Goal: Task Accomplishment & Management: Use online tool/utility

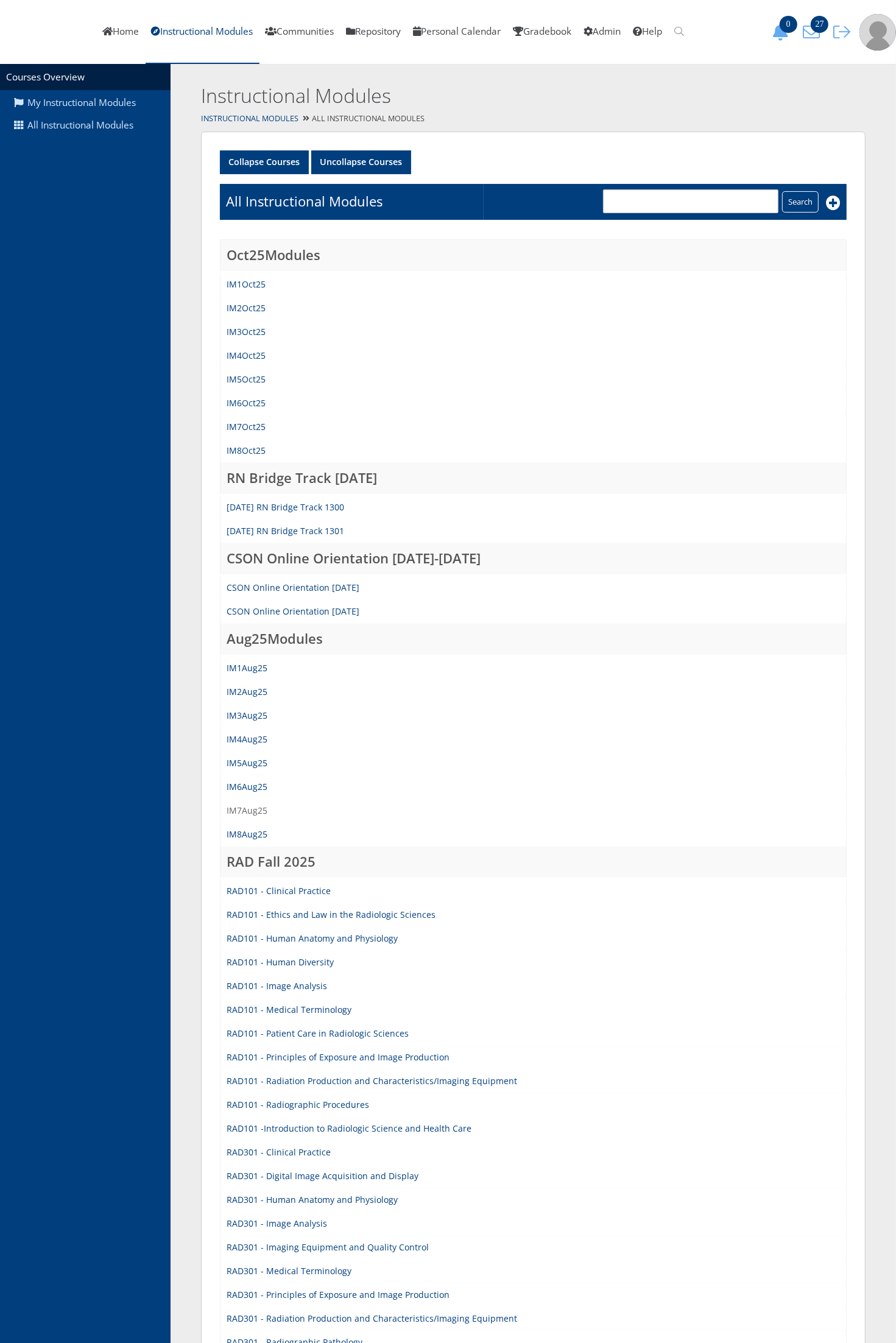
click at [250, 805] on link "IM7Aug25" at bounding box center [247, 811] width 41 height 12
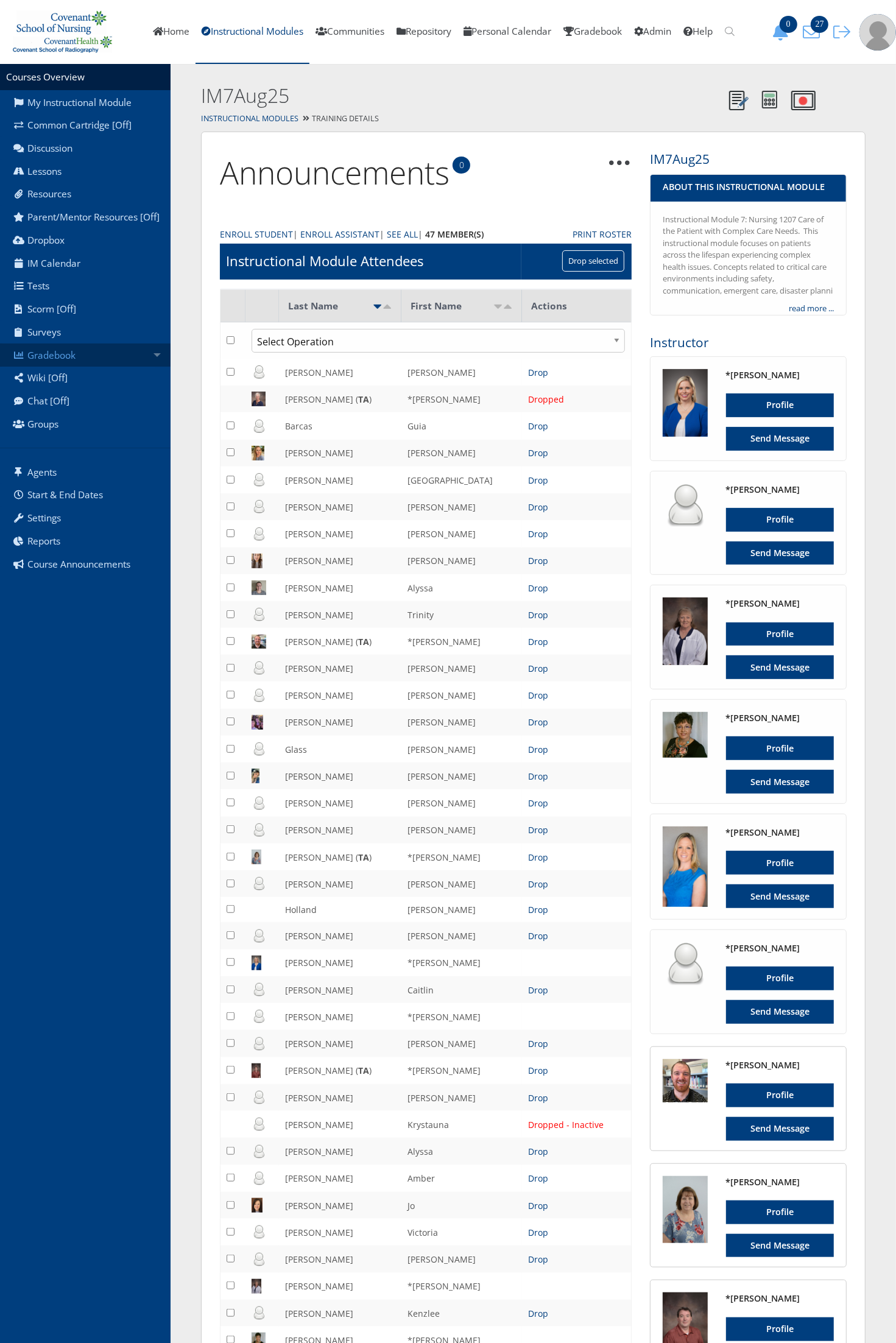
click at [127, 355] on link "Gradebook" at bounding box center [85, 355] width 170 height 23
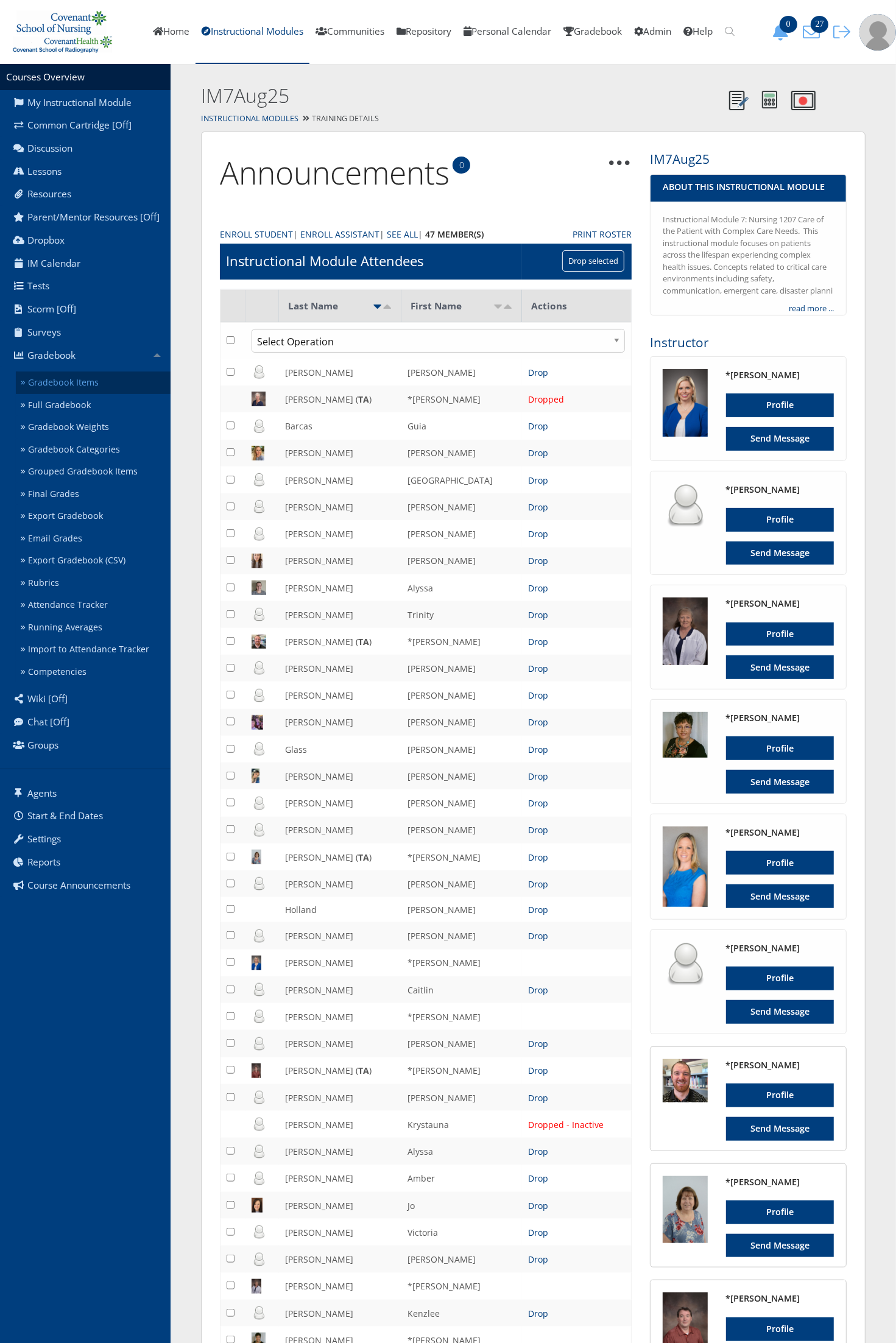
click at [112, 383] on link "Gradebook Items" at bounding box center [93, 382] width 154 height 23
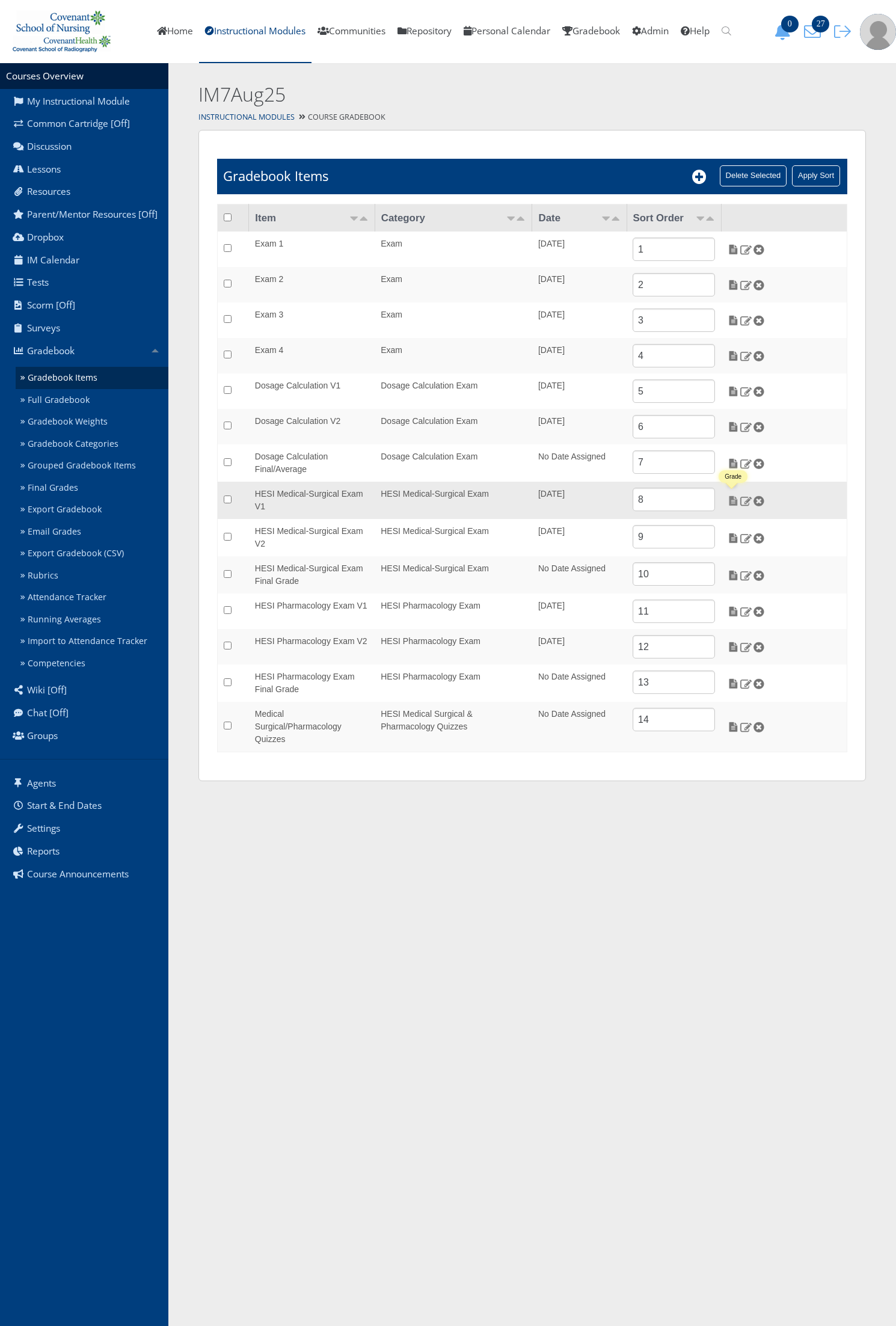
click at [734, 502] on img at bounding box center [733, 501] width 12 height 11
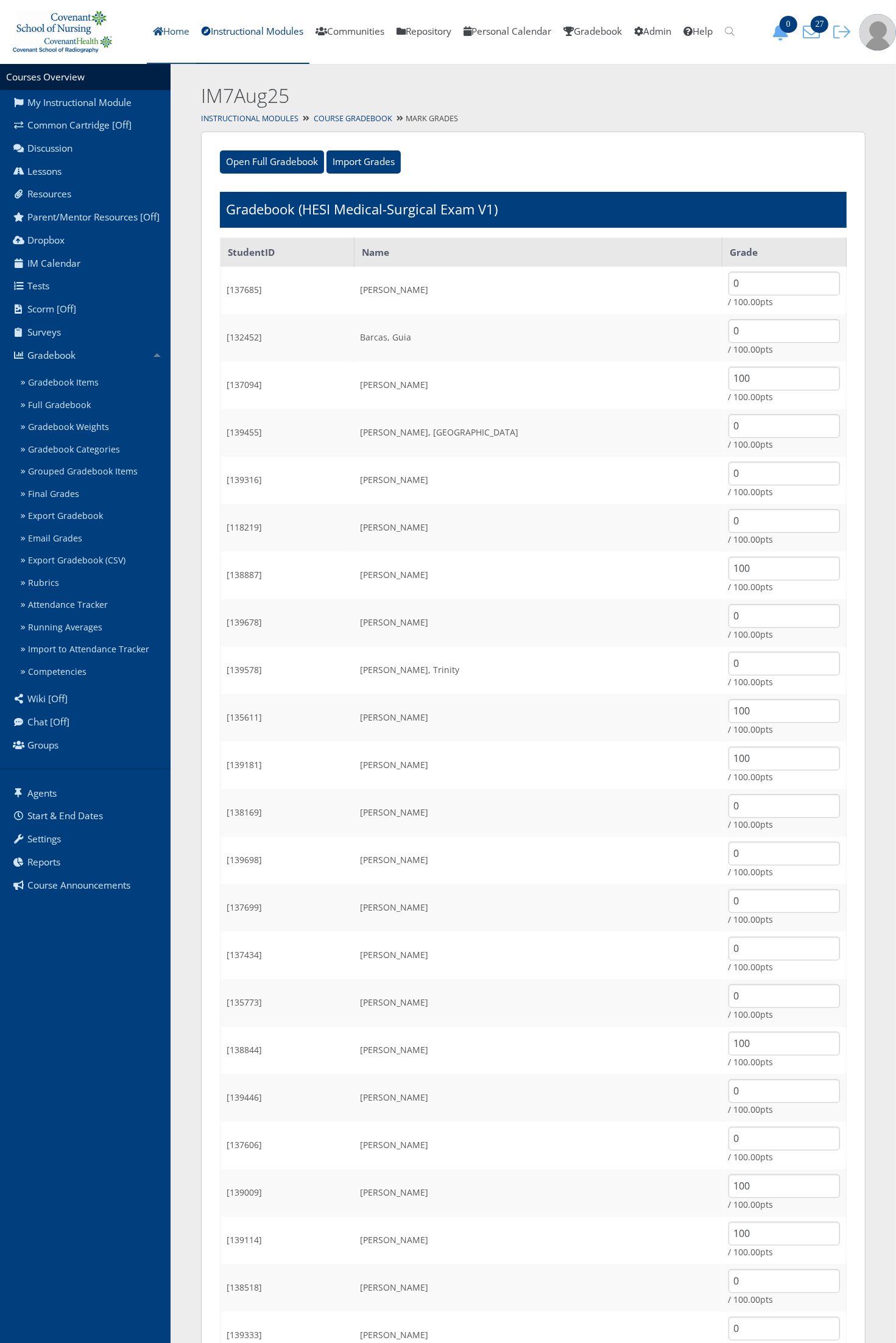
click at [153, 33] on icon at bounding box center [158, 31] width 10 height 9
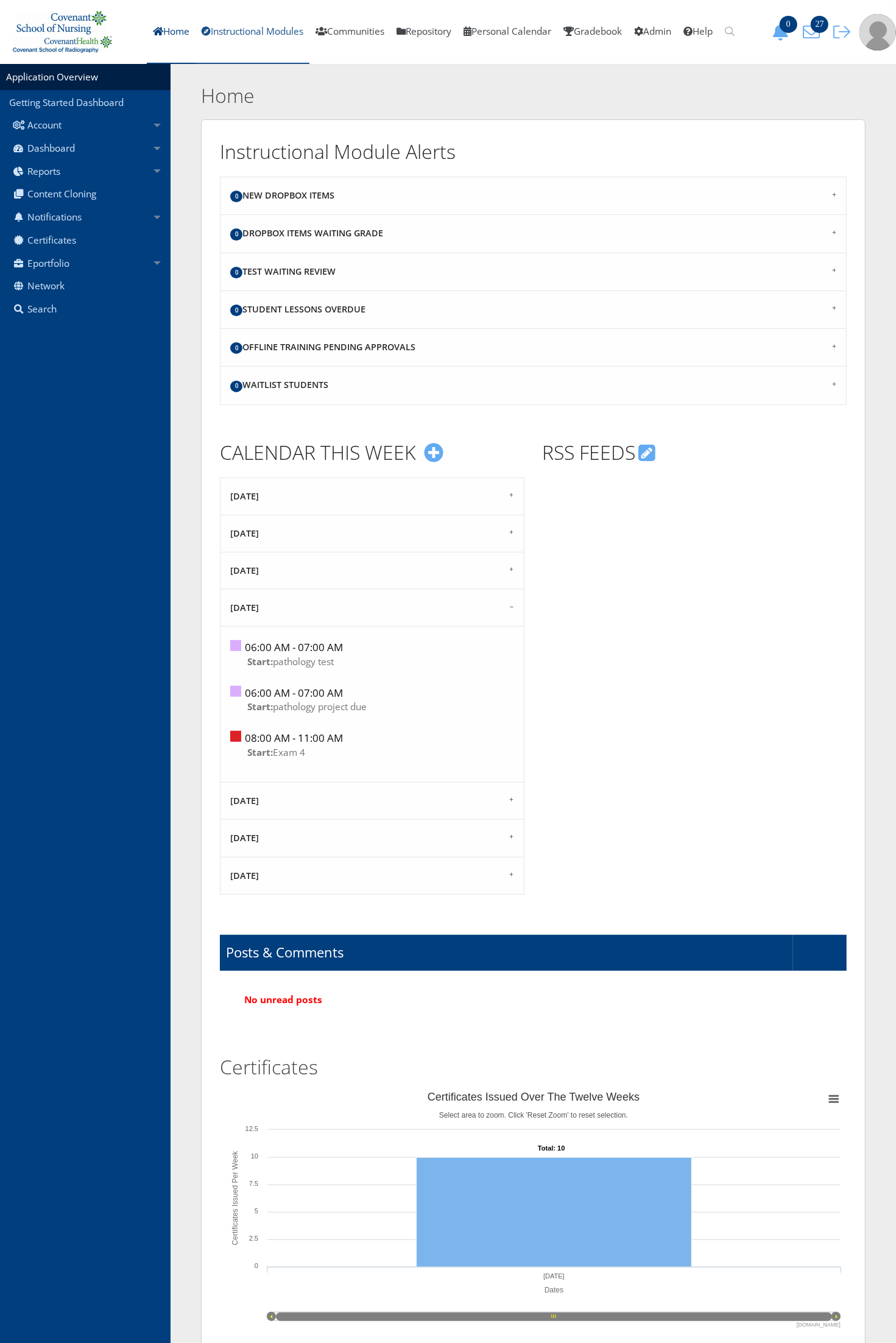
click at [216, 32] on link "Instructional Modules" at bounding box center [252, 32] width 114 height 64
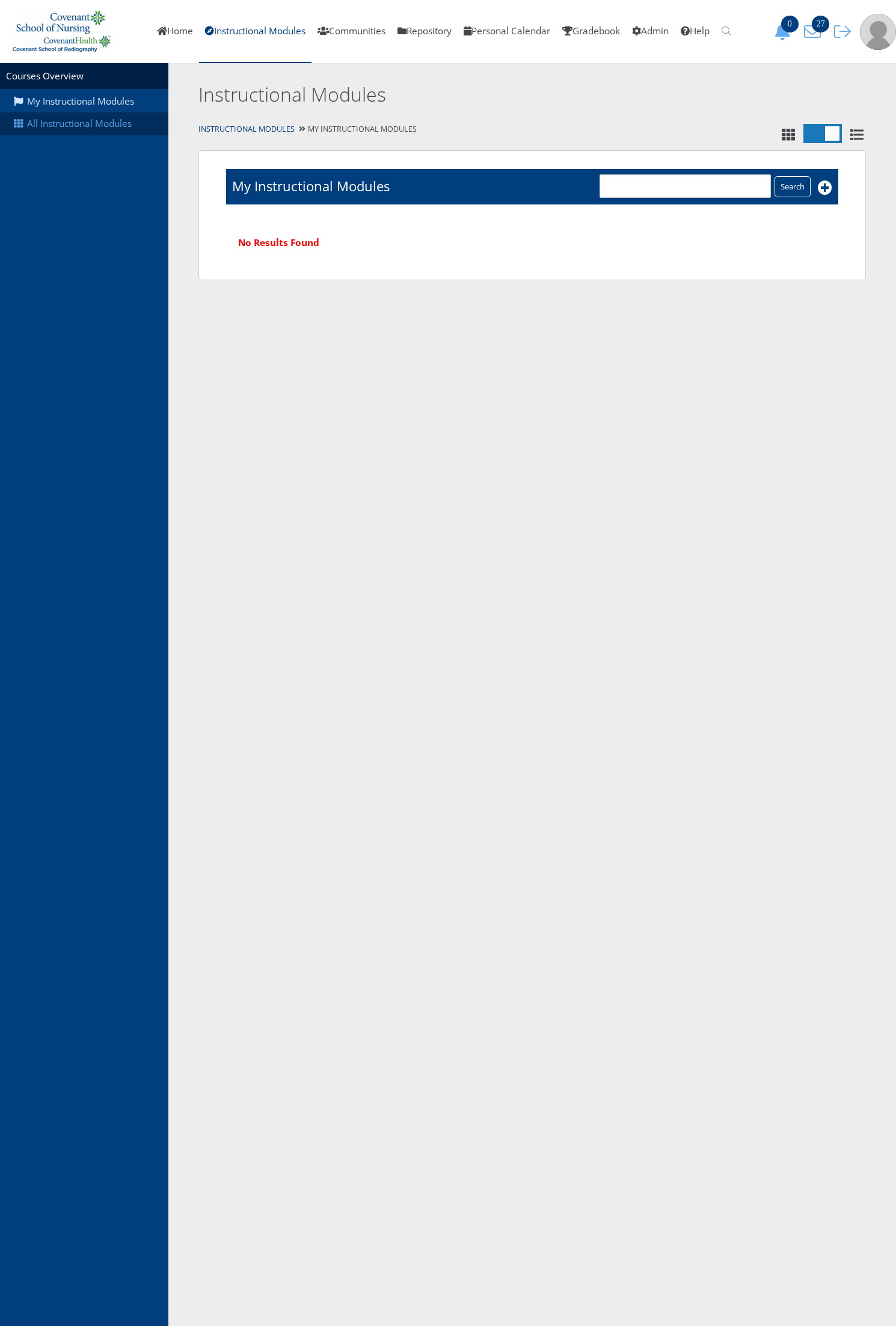
click at [46, 118] on link "All Instructional Modules" at bounding box center [84, 124] width 168 height 23
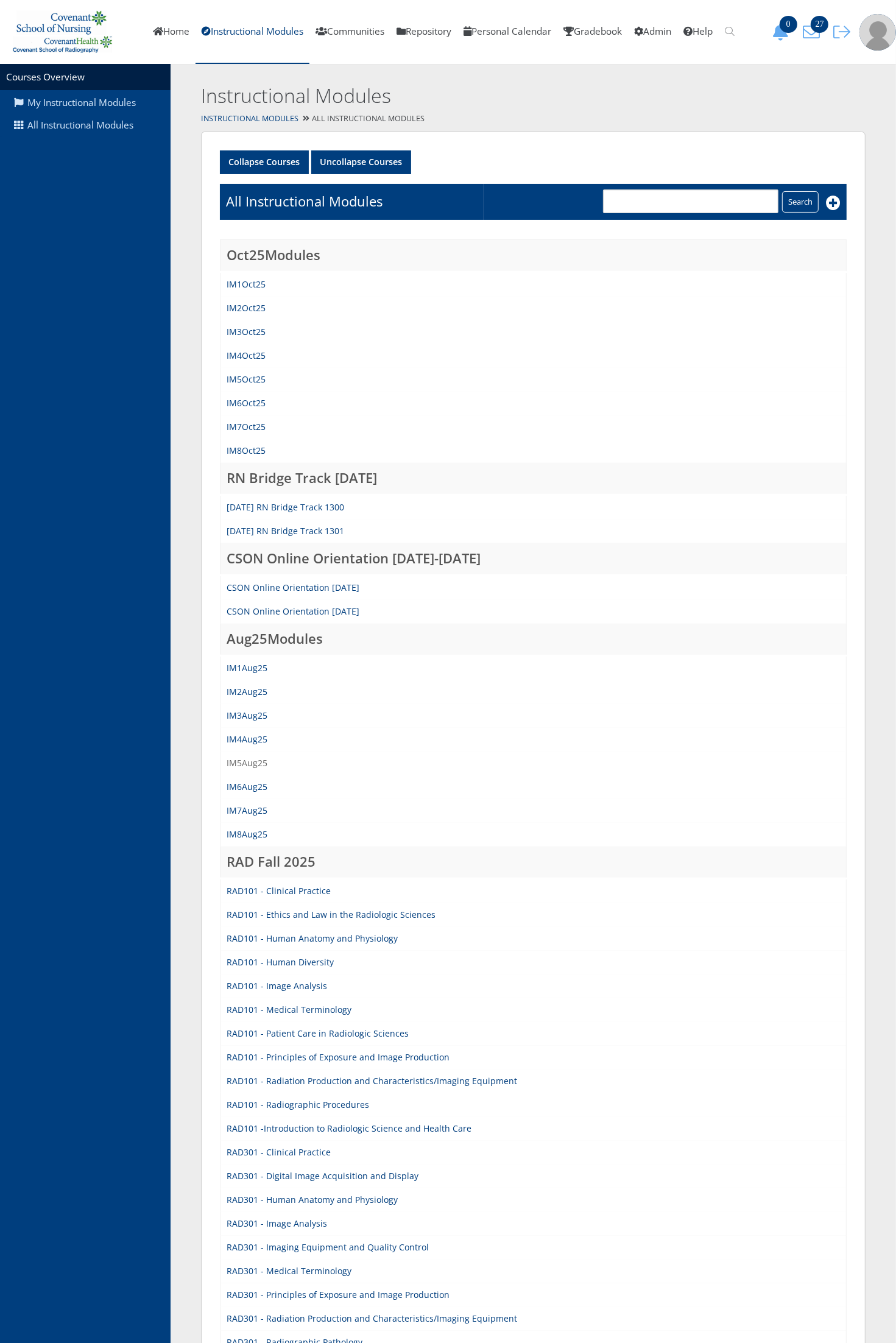
click at [258, 762] on link "IM5Aug25" at bounding box center [247, 763] width 41 height 12
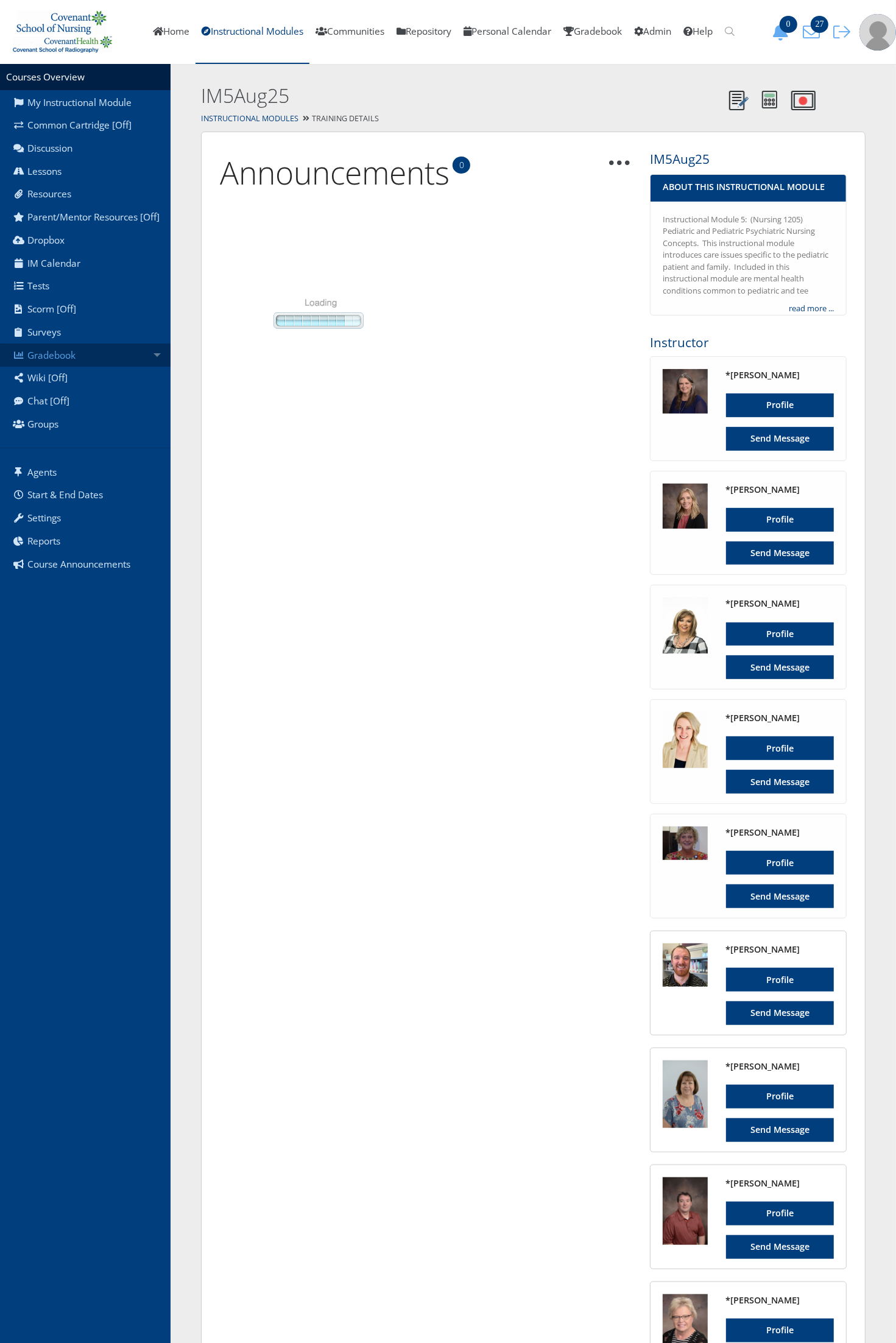
click at [98, 357] on link "Gradebook" at bounding box center [85, 355] width 170 height 23
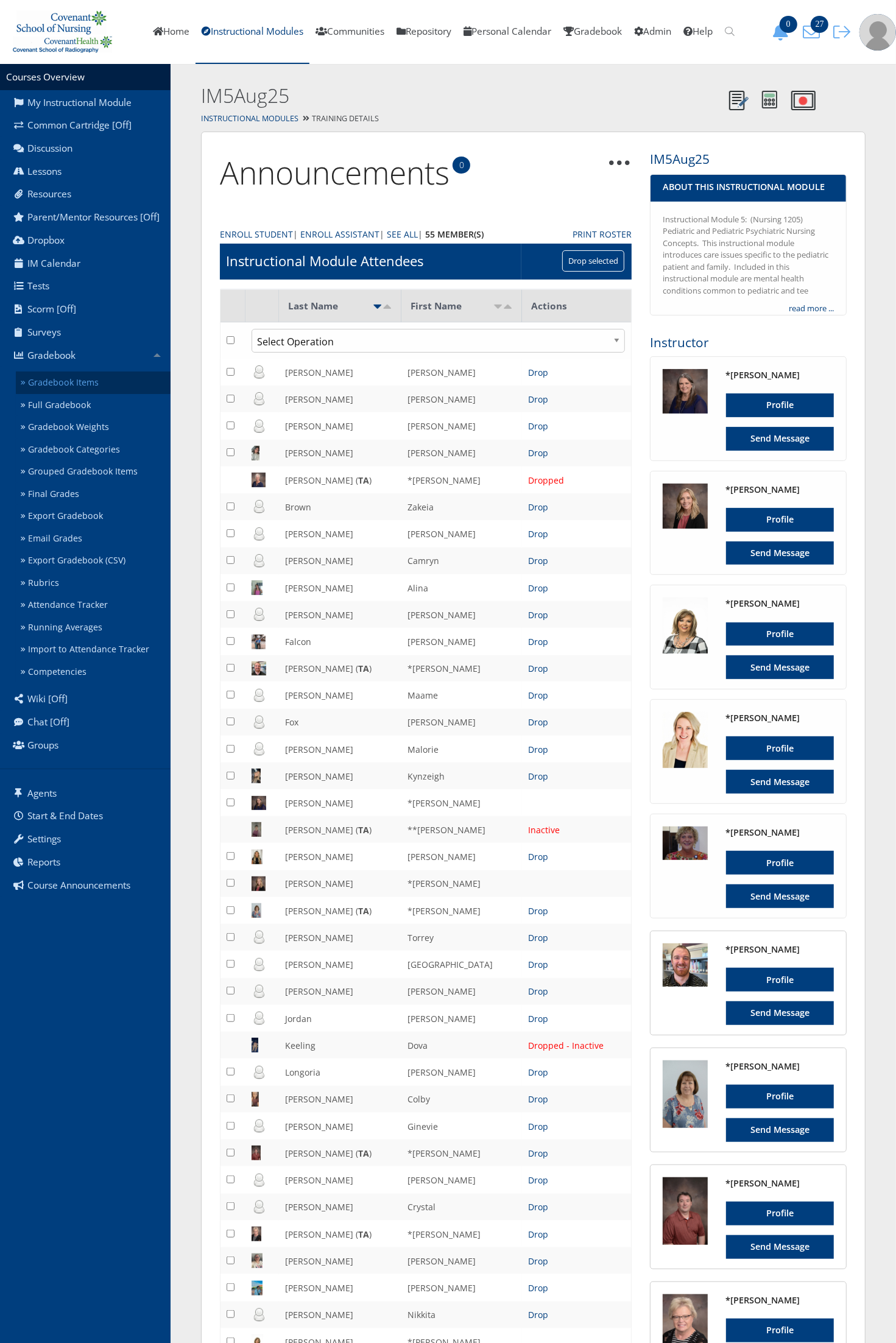
click at [80, 380] on link "Gradebook Items" at bounding box center [93, 382] width 154 height 23
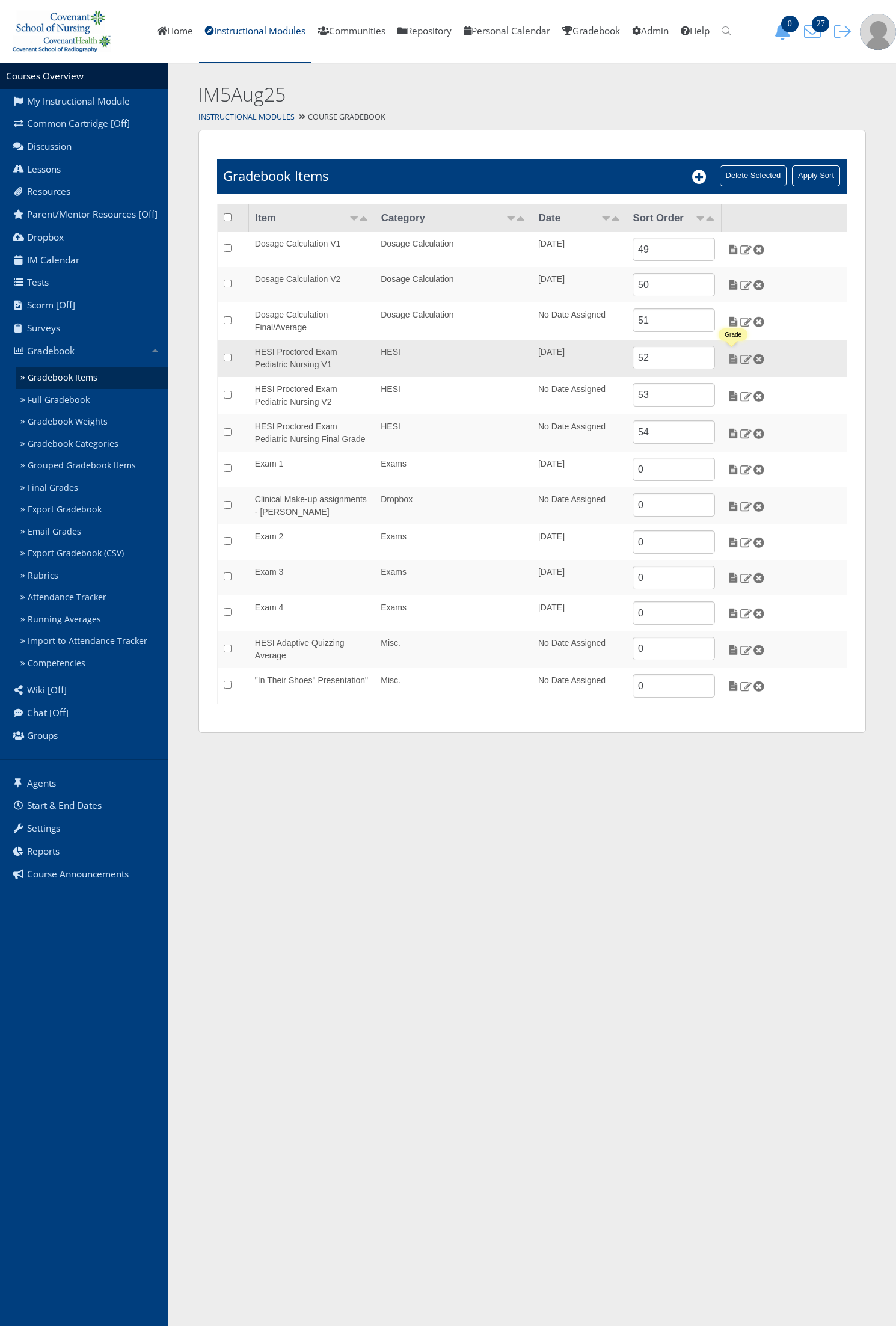
click at [731, 357] on img at bounding box center [733, 358] width 12 height 11
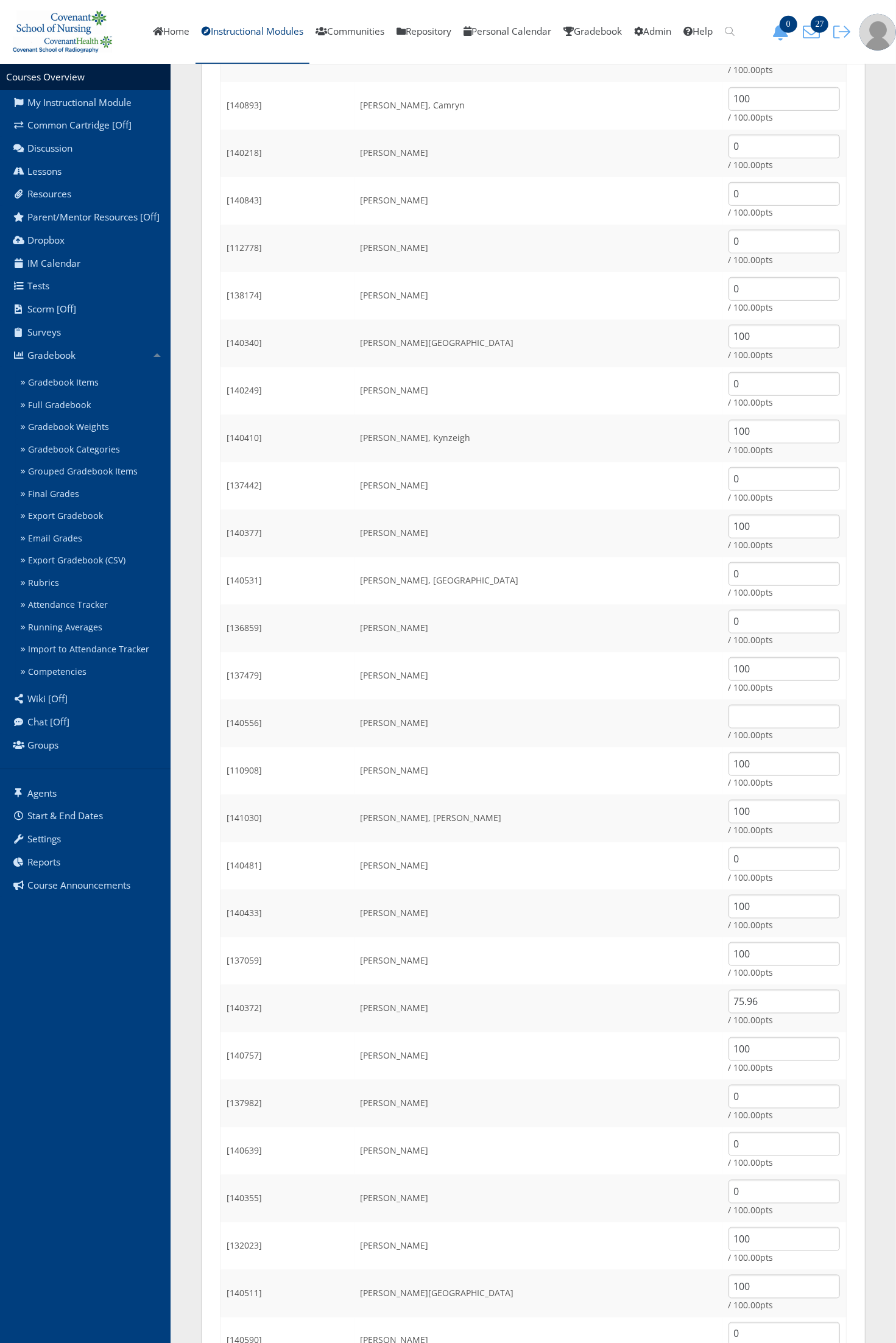
scroll to position [533, 0]
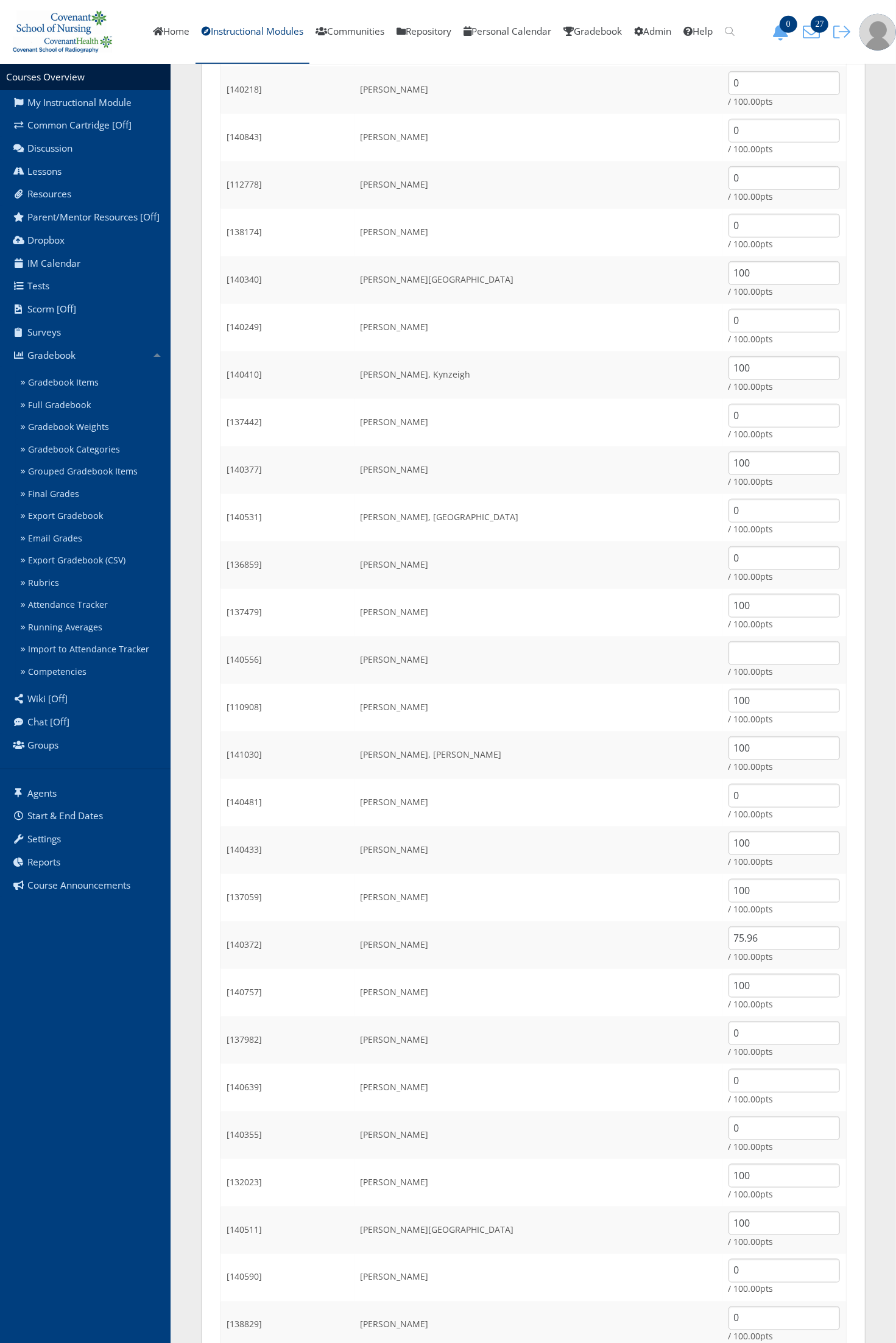
click at [737, 634] on td "100 / 100.00pts" at bounding box center [784, 612] width 124 height 48
click at [731, 646] on input "text" at bounding box center [784, 653] width 112 height 23
type input "0"
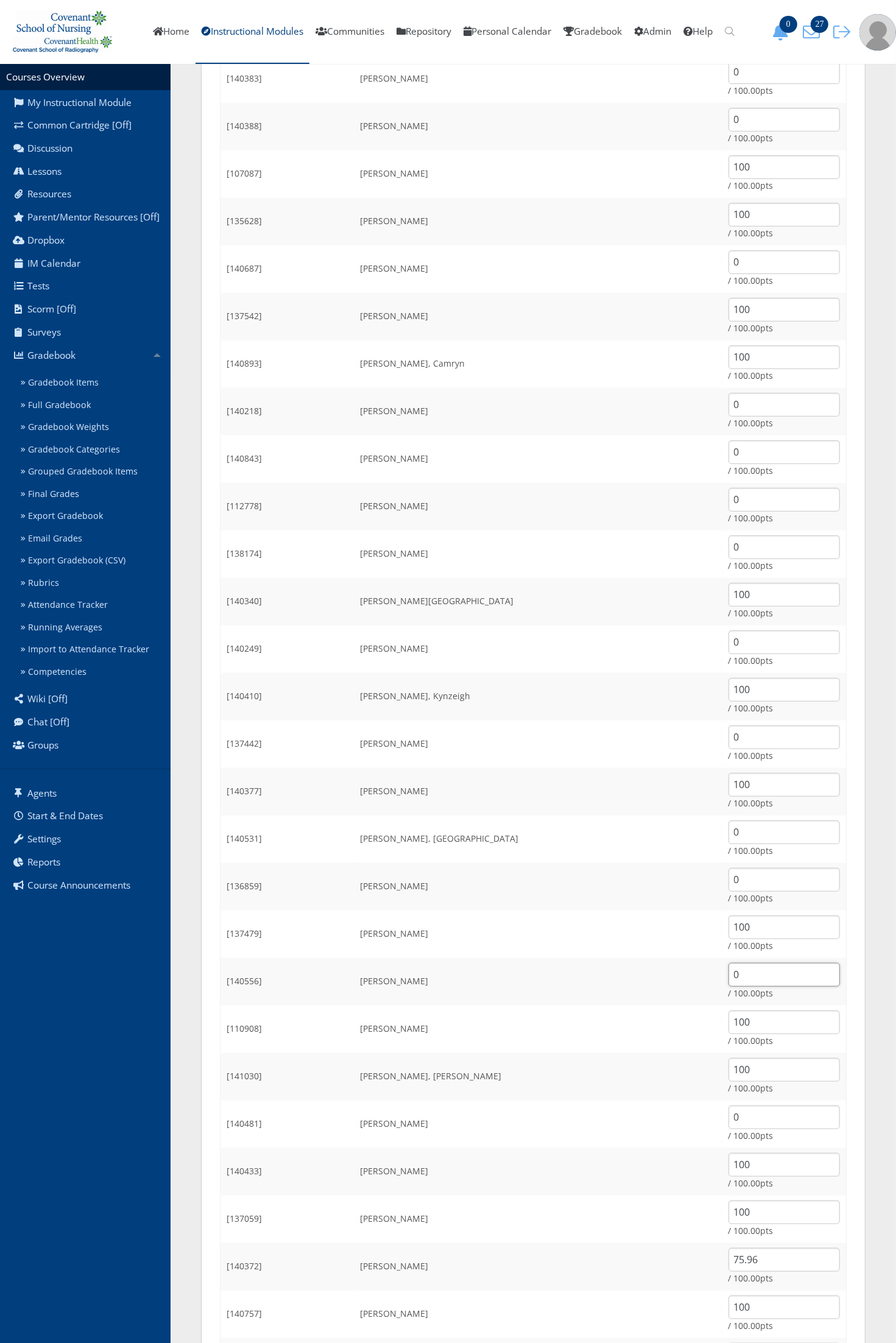
scroll to position [76, 0]
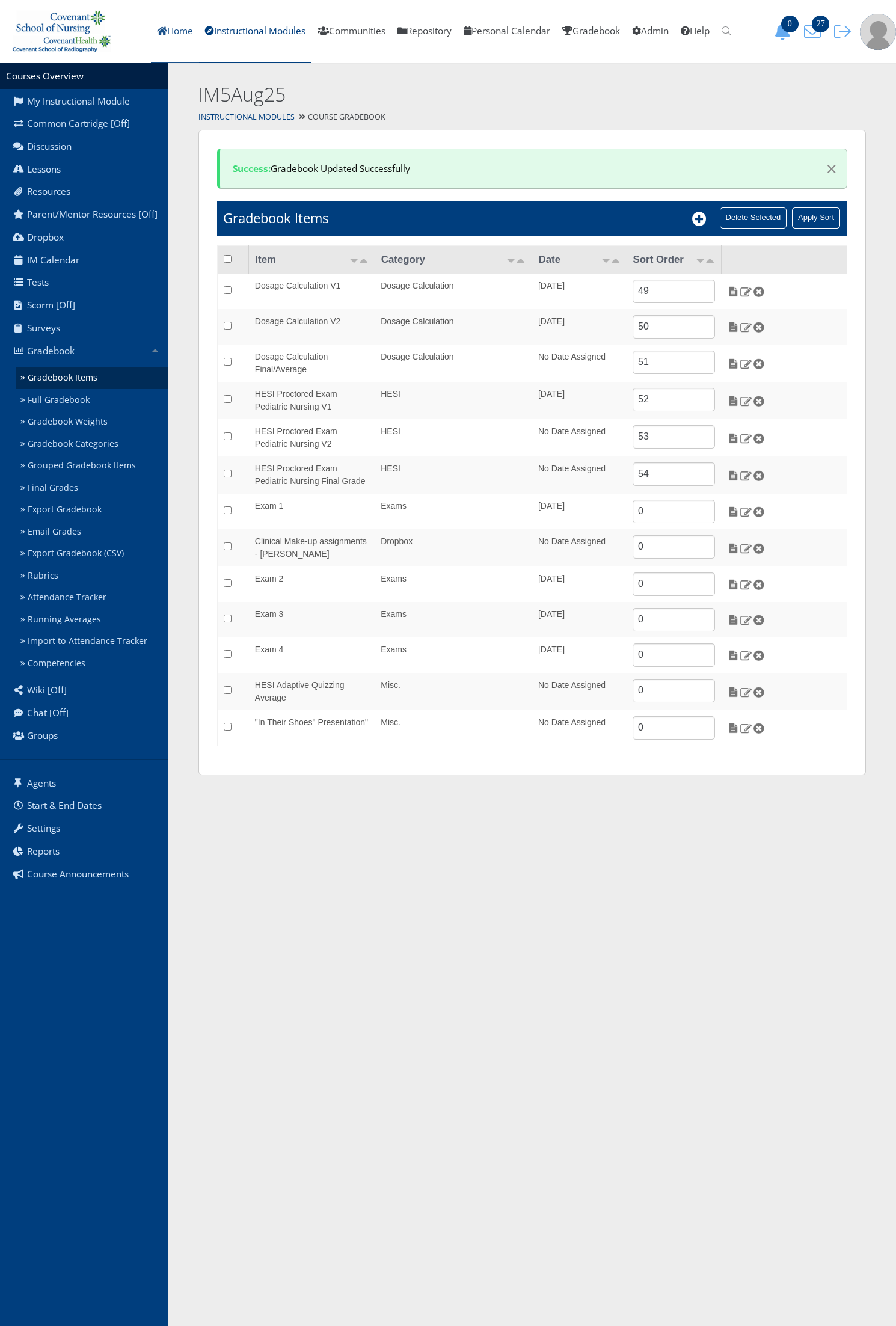
click at [164, 23] on link "Home" at bounding box center [175, 31] width 48 height 63
